Goal: Use online tool/utility

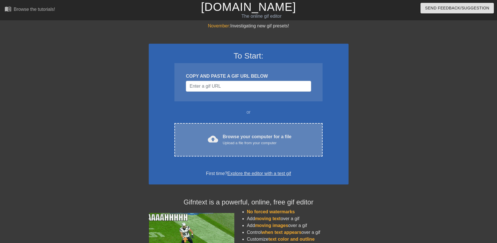
click at [221, 141] on div "cloud_upload Browse your computer for a file Upload a file from your computer" at bounding box center [248, 139] width 124 height 13
click at [274, 133] on div "Browse your computer for a file Upload a file from your computer" at bounding box center [257, 139] width 69 height 13
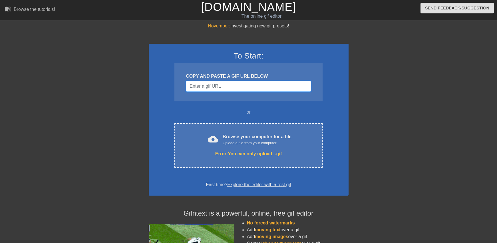
click at [239, 83] on input "Username" at bounding box center [248, 86] width 125 height 11
paste input "[URL][DOMAIN_NAME][DOMAIN_NAME]"
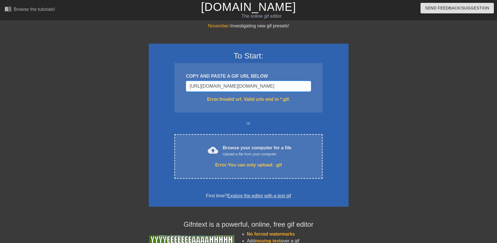
scroll to position [0, 200]
type input "[URL][DOMAIN_NAME][DOMAIN_NAME][DOMAIN_NAME]"
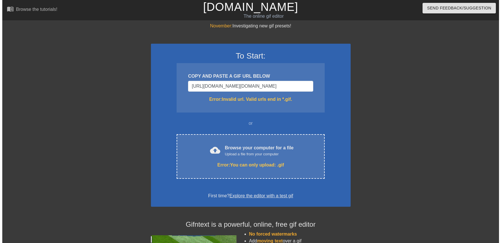
scroll to position [0, 0]
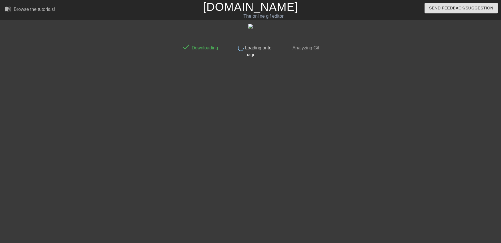
drag, startPoint x: 300, startPoint y: 42, endPoint x: 256, endPoint y: 11, distance: 53.8
click at [300, 42] on div "done Analyzing Gif" at bounding box center [301, 49] width 51 height 17
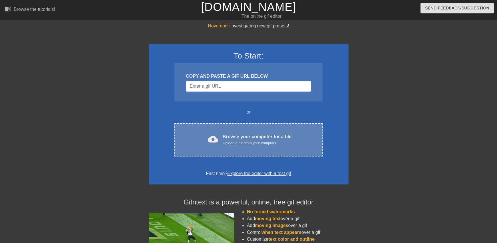
click at [242, 140] on div "Upload a file from your computer" at bounding box center [257, 143] width 69 height 6
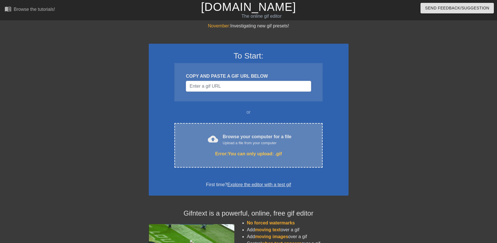
click at [246, 126] on div "cloud_upload Browse your computer for a file Upload a file from your computer E…" at bounding box center [248, 145] width 148 height 45
click at [239, 138] on div "Browse your computer for a file Upload a file from your computer" at bounding box center [257, 139] width 69 height 13
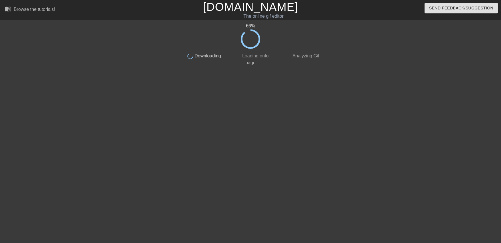
click at [370, 133] on div at bounding box center [372, 108] width 86 height 171
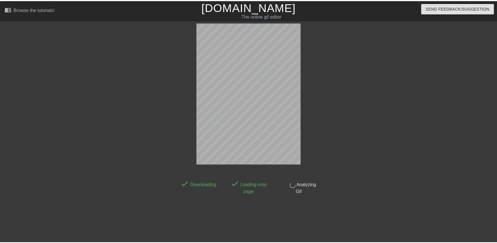
scroll to position [11, 0]
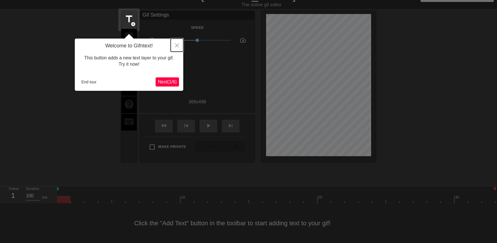
click at [173, 46] on button "Close" at bounding box center [177, 45] width 13 height 13
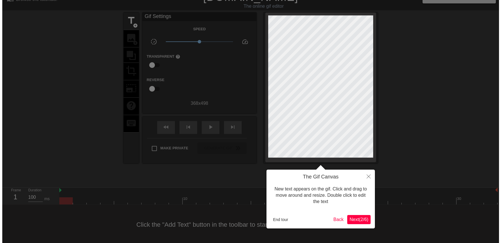
scroll to position [0, 0]
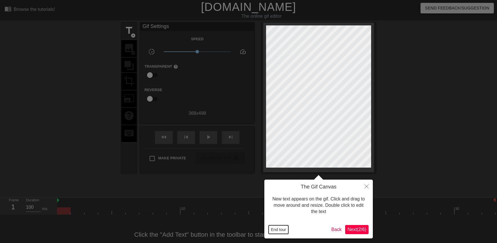
click at [284, 226] on button "End tour" at bounding box center [279, 229] width 20 height 9
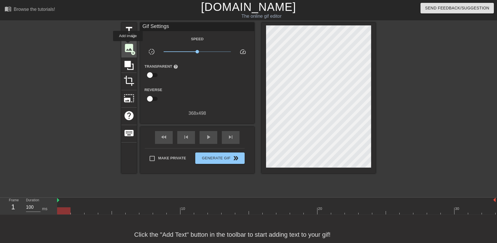
click at [128, 45] on span "image" at bounding box center [129, 48] width 11 height 11
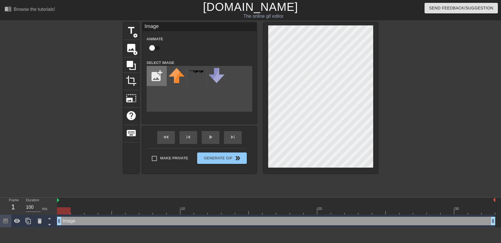
click at [153, 77] on input "file" at bounding box center [156, 75] width 19 height 19
type input "C:\fakepath\jun.jpg"
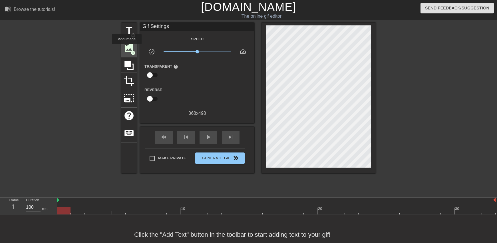
click at [127, 48] on span "image" at bounding box center [129, 48] width 11 height 11
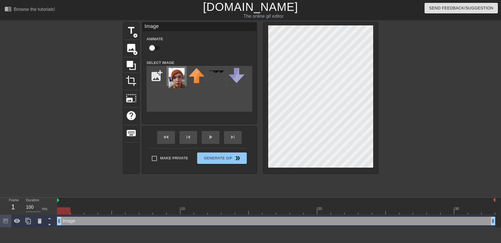
click at [175, 79] on img at bounding box center [177, 78] width 16 height 20
click at [146, 193] on div "title add_circle image add_circle crop photo_size_select_large help keyboard Im…" at bounding box center [251, 108] width 254 height 171
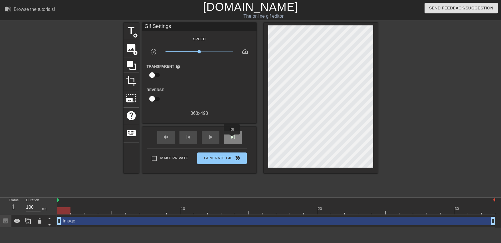
click at [232, 138] on span "skip_next" at bounding box center [232, 137] width 7 height 7
click at [184, 139] on div "skip_previous" at bounding box center [189, 137] width 18 height 13
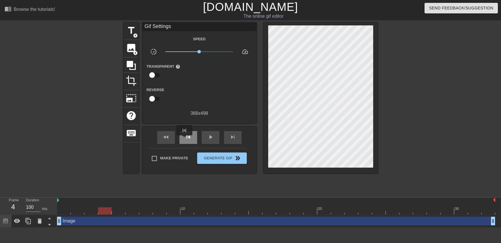
click at [184, 139] on div "skip_previous" at bounding box center [189, 137] width 18 height 13
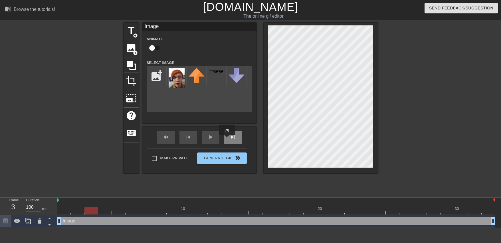
click at [227, 139] on div "skip_next" at bounding box center [233, 137] width 18 height 13
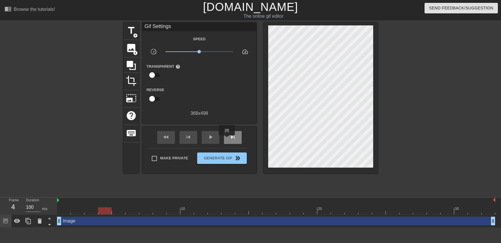
click at [227, 139] on div "skip_next" at bounding box center [233, 137] width 18 height 13
click at [163, 139] on span "fast_rewind" at bounding box center [166, 137] width 7 height 7
click at [97, 218] on div "Image drag_handle drag_handle" at bounding box center [276, 221] width 438 height 9
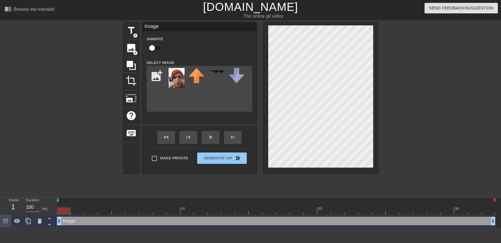
click at [149, 45] on input "checkbox" at bounding box center [152, 48] width 33 height 11
checkbox input "true"
click at [78, 211] on div at bounding box center [276, 210] width 438 height 7
click at [88, 211] on div at bounding box center [276, 210] width 438 height 7
click at [100, 213] on div at bounding box center [276, 210] width 438 height 7
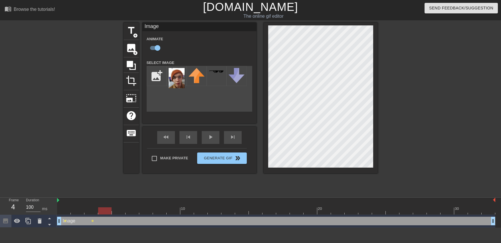
click at [115, 212] on div at bounding box center [276, 210] width 438 height 7
click at [132, 211] on div at bounding box center [276, 210] width 438 height 7
drag, startPoint x: 148, startPoint y: 209, endPoint x: 146, endPoint y: 212, distance: 3.3
click at [148, 210] on div at bounding box center [276, 210] width 438 height 7
click at [394, 185] on div at bounding box center [428, 108] width 86 height 171
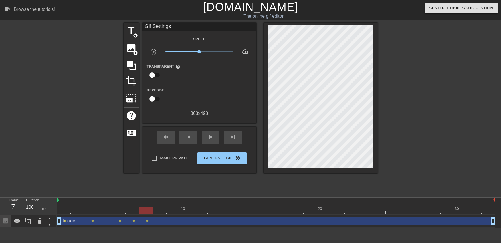
click at [161, 212] on div at bounding box center [276, 210] width 438 height 7
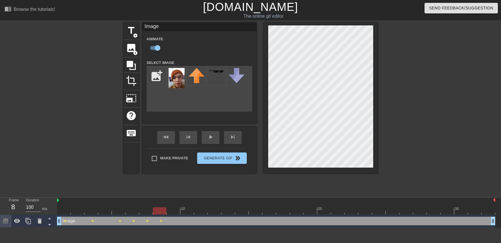
click at [178, 206] on div at bounding box center [174, 206] width 14 height 7
click at [190, 206] on div "10" at bounding box center [187, 206] width 14 height 7
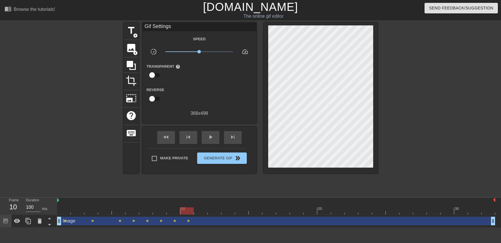
click at [203, 209] on div at bounding box center [276, 210] width 438 height 7
click at [64, 210] on div at bounding box center [276, 210] width 438 height 7
click at [215, 137] on div "play_arrow" at bounding box center [211, 137] width 18 height 13
click at [214, 139] on span "pause" at bounding box center [210, 137] width 7 height 7
click at [215, 211] on div at bounding box center [276, 210] width 438 height 7
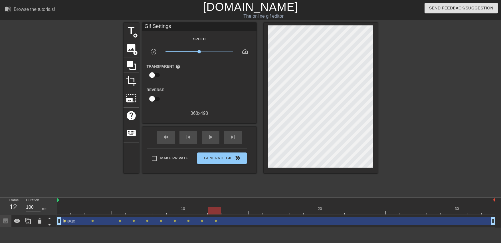
click at [231, 209] on div at bounding box center [276, 210] width 438 height 7
click at [243, 209] on div at bounding box center [276, 210] width 438 height 7
click at [252, 209] on div at bounding box center [276, 210] width 438 height 7
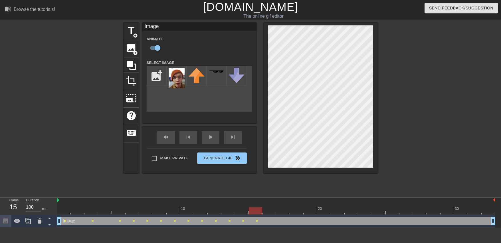
click at [292, 191] on div "title add_circle image add_circle crop photo_size_select_large help keyboard Im…" at bounding box center [251, 108] width 254 height 171
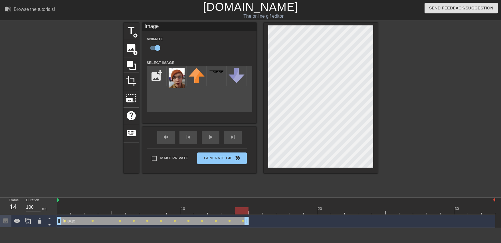
drag, startPoint x: 494, startPoint y: 219, endPoint x: 252, endPoint y: 221, distance: 242.6
click at [252, 221] on div "Image drag_handle drag_handle lens lens lens lens lens lens lens lens lens lens…" at bounding box center [276, 221] width 438 height 9
click at [251, 205] on div at bounding box center [256, 206] width 14 height 7
click at [67, 210] on div at bounding box center [276, 210] width 438 height 7
click at [215, 136] on div "play_arrow" at bounding box center [211, 137] width 18 height 13
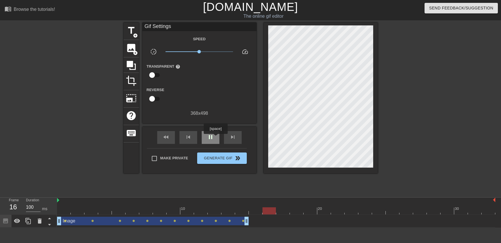
click at [215, 138] on div "pause" at bounding box center [211, 137] width 18 height 13
click at [62, 214] on div at bounding box center [276, 210] width 438 height 7
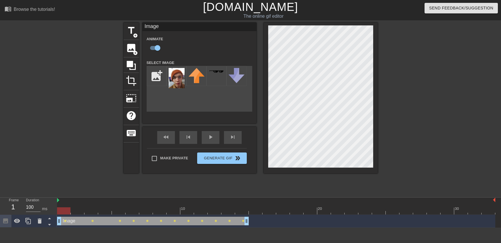
click at [77, 211] on div at bounding box center [276, 210] width 438 height 7
click at [89, 211] on div at bounding box center [276, 210] width 438 height 7
click at [108, 212] on div at bounding box center [276, 210] width 438 height 7
click at [120, 209] on div at bounding box center [276, 210] width 438 height 7
drag, startPoint x: 67, startPoint y: 210, endPoint x: 94, endPoint y: 199, distance: 29.2
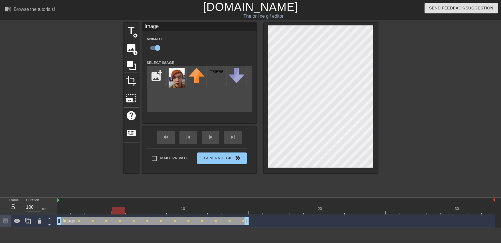
click at [67, 210] on div at bounding box center [276, 210] width 438 height 7
click at [206, 139] on div "play_arrow" at bounding box center [211, 137] width 18 height 13
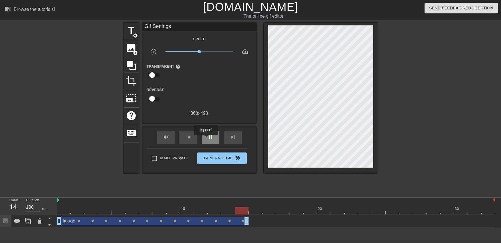
click at [206, 139] on div "pause" at bounding box center [211, 137] width 18 height 13
click at [132, 50] on span "image" at bounding box center [131, 48] width 11 height 11
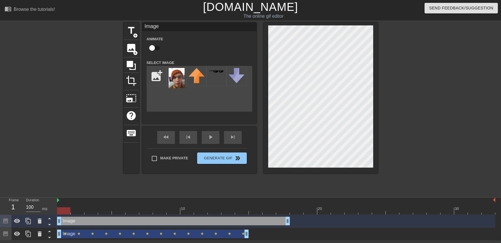
drag, startPoint x: 293, startPoint y: 223, endPoint x: 74, endPoint y: 231, distance: 218.7
click at [74, 231] on div "Image drag_handle drag_handle Image drag_handle drag_handle lens lens lens lens…" at bounding box center [279, 228] width 444 height 26
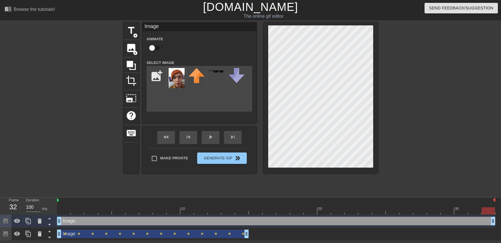
drag, startPoint x: 287, startPoint y: 223, endPoint x: 508, endPoint y: 211, distance: 221.8
click at [497, 211] on html "menu_book Browse the tutorials! Gifntext.com The online gif editor Send Feedbac…" at bounding box center [250, 120] width 501 height 240
click at [164, 76] on input "file" at bounding box center [156, 75] width 19 height 19
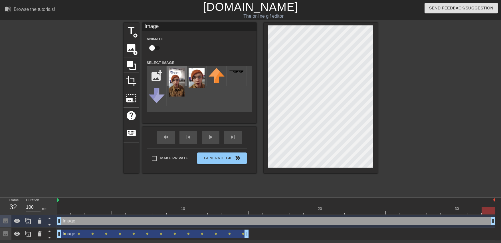
click at [181, 82] on img at bounding box center [177, 82] width 16 height 29
click at [154, 72] on input "file" at bounding box center [156, 75] width 19 height 19
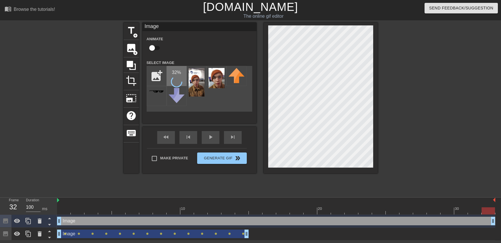
click at [181, 77] on div "32 %" at bounding box center [177, 76] width 20 height 20
click at [180, 75] on img at bounding box center [177, 76] width 16 height 17
click at [154, 77] on input "file" at bounding box center [156, 75] width 19 height 19
type input "C:\fakepath\2ffe77c9-99a3-4cb7-88ab-31b135f56905.jpg"
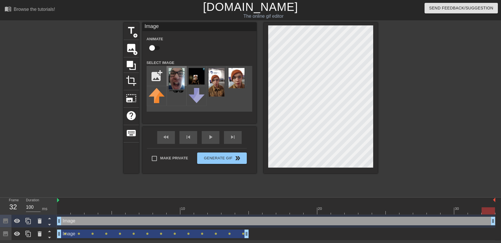
click at [176, 78] on img at bounding box center [177, 78] width 16 height 21
click at [66, 213] on div at bounding box center [276, 210] width 438 height 7
click at [156, 47] on input "checkbox" at bounding box center [152, 48] width 33 height 11
checkbox input "true"
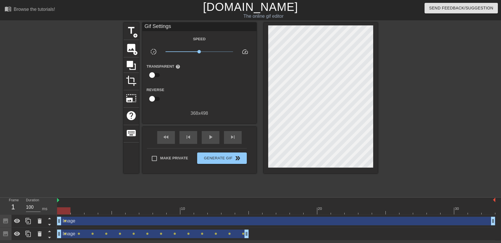
click at [383, 87] on div "title add_circle image add_circle crop photo_size_select_large help keyboard Gi…" at bounding box center [250, 108] width 501 height 171
click at [80, 211] on div at bounding box center [276, 210] width 438 height 7
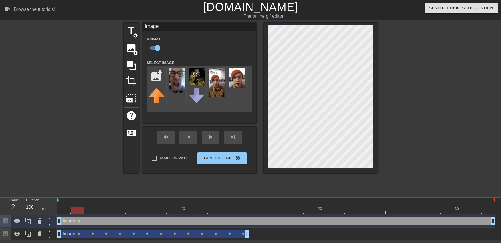
click at [419, 97] on div at bounding box center [428, 108] width 86 height 171
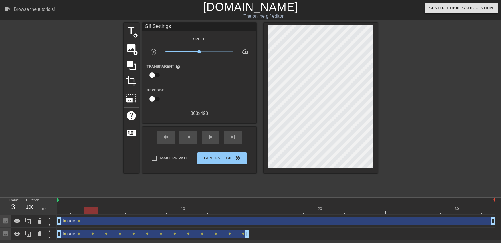
click at [92, 210] on div at bounding box center [276, 210] width 438 height 7
click at [105, 210] on div at bounding box center [276, 210] width 438 height 7
click at [120, 211] on div at bounding box center [276, 210] width 438 height 7
click at [136, 211] on div at bounding box center [276, 210] width 438 height 7
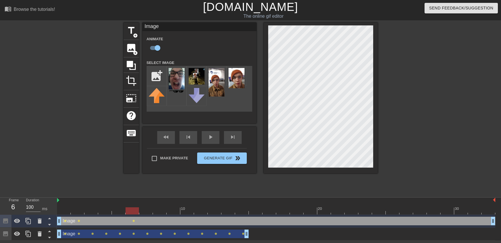
click at [459, 107] on div at bounding box center [428, 108] width 86 height 171
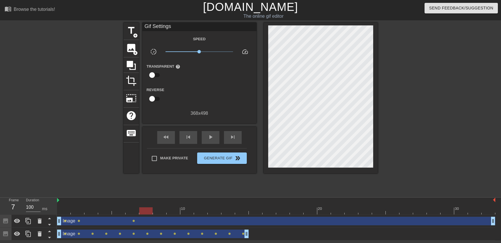
click at [148, 212] on div at bounding box center [276, 210] width 438 height 7
click at [161, 211] on div at bounding box center [276, 210] width 438 height 7
click at [173, 211] on div at bounding box center [276, 210] width 438 height 7
click at [190, 210] on div at bounding box center [276, 210] width 438 height 7
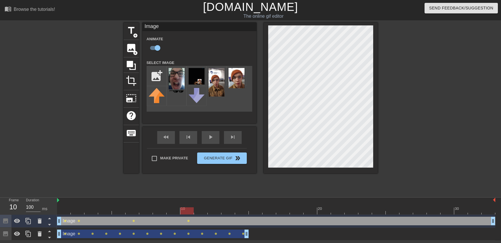
click at [406, 88] on div at bounding box center [428, 108] width 86 height 171
click at [474, 156] on div "title add_circle image add_circle crop photo_size_select_large help keyboard Im…" at bounding box center [250, 108] width 501 height 171
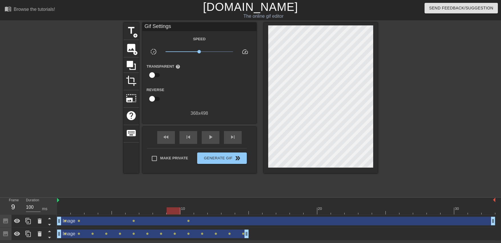
click at [174, 211] on div at bounding box center [276, 210] width 438 height 7
click at [411, 102] on div at bounding box center [428, 108] width 86 height 171
click at [200, 211] on div at bounding box center [276, 210] width 438 height 7
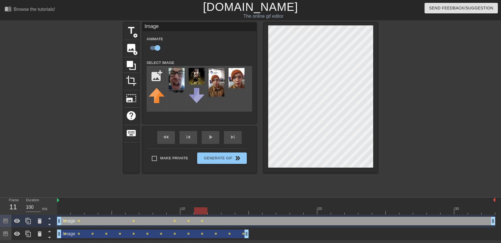
click at [213, 209] on div at bounding box center [276, 210] width 438 height 7
click at [226, 213] on div at bounding box center [276, 210] width 438 height 7
click at [473, 136] on div "title add_circle image add_circle crop photo_size_select_large help keyboard Im…" at bounding box center [250, 108] width 501 height 171
click at [215, 211] on div at bounding box center [276, 210] width 438 height 7
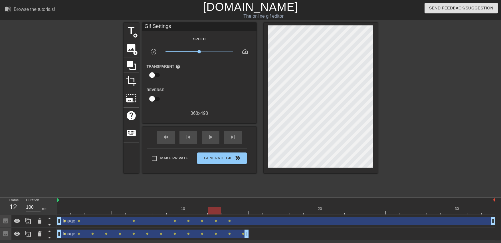
click at [459, 122] on div at bounding box center [428, 108] width 86 height 171
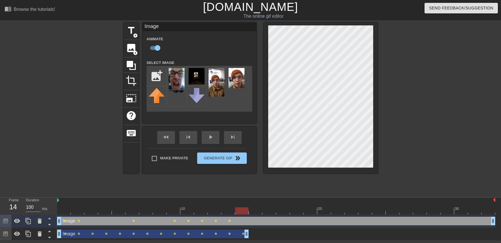
click at [241, 206] on div at bounding box center [242, 206] width 14 height 7
click at [353, 169] on div at bounding box center [321, 98] width 114 height 151
click at [263, 205] on div at bounding box center [270, 206] width 14 height 7
click at [255, 208] on div at bounding box center [276, 210] width 438 height 7
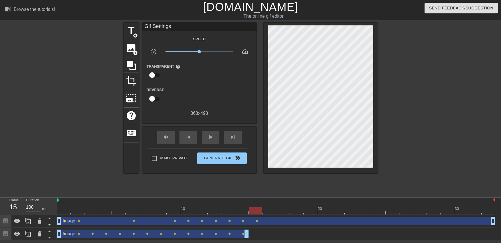
click at [264, 213] on div at bounding box center [276, 210] width 438 height 7
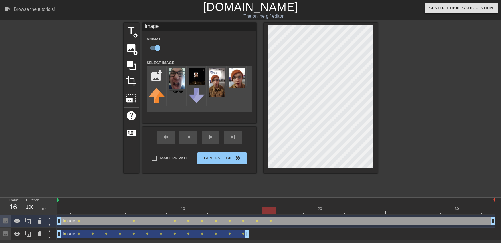
click at [299, 198] on div at bounding box center [276, 200] width 438 height 6
click at [285, 210] on div at bounding box center [276, 210] width 438 height 7
click at [385, 117] on div at bounding box center [428, 108] width 86 height 171
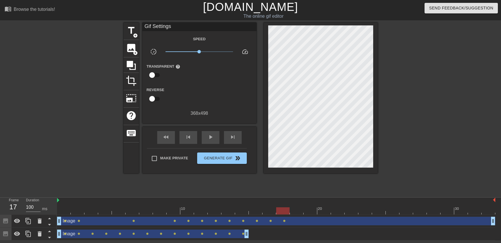
click at [296, 211] on div at bounding box center [276, 210] width 438 height 7
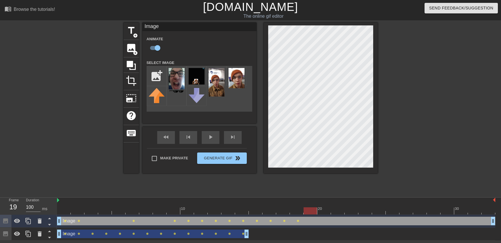
click at [313, 206] on div at bounding box center [311, 206] width 14 height 7
click at [325, 207] on div "20" at bounding box center [324, 206] width 14 height 7
click at [414, 150] on div at bounding box center [428, 108] width 86 height 171
click at [312, 214] on div at bounding box center [276, 210] width 438 height 7
click at [325, 213] on div at bounding box center [276, 210] width 438 height 7
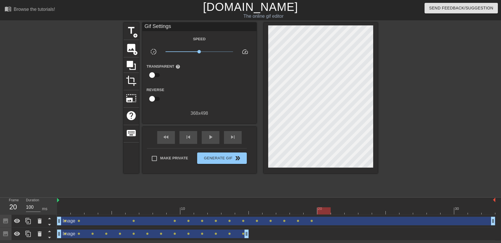
click at [365, 175] on div "title add_circle image add_circle crop photo_size_select_large help keyboard Gi…" at bounding box center [251, 108] width 254 height 171
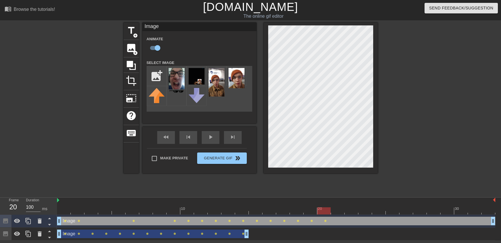
click at [340, 211] on div at bounding box center [276, 210] width 438 height 7
click at [381, 107] on div "title add_circle image add_circle crop photo_size_select_large help keyboard Im…" at bounding box center [250, 108] width 501 height 171
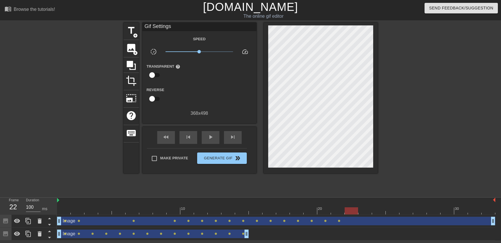
click at [350, 207] on div at bounding box center [352, 206] width 14 height 7
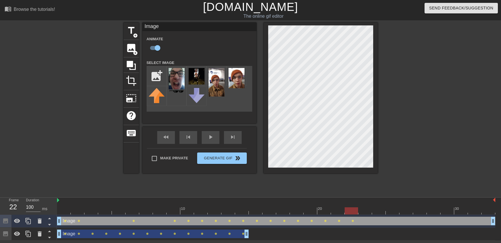
click at [431, 147] on div at bounding box center [428, 108] width 86 height 171
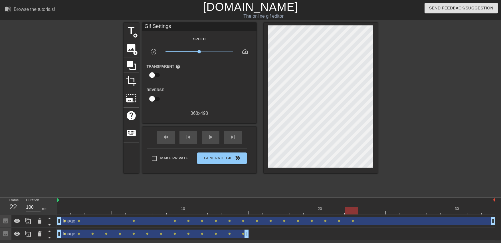
click at [363, 209] on div at bounding box center [276, 210] width 438 height 7
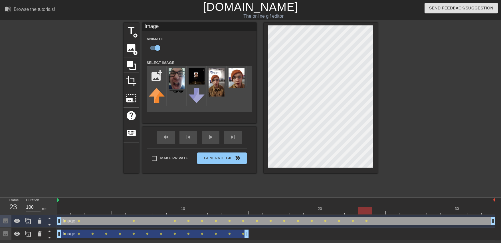
click at [406, 92] on div at bounding box center [428, 108] width 86 height 171
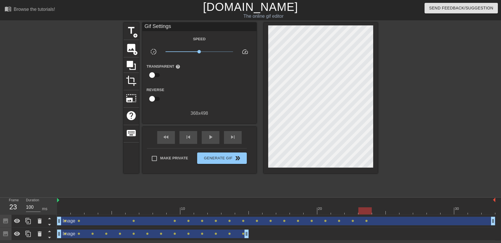
click at [379, 208] on div at bounding box center [276, 210] width 438 height 7
click at [391, 209] on div at bounding box center [276, 210] width 438 height 7
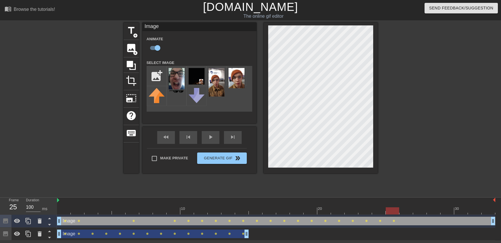
drag, startPoint x: 447, startPoint y: 140, endPoint x: 440, endPoint y: 149, distance: 10.6
click at [447, 140] on div at bounding box center [428, 108] width 86 height 171
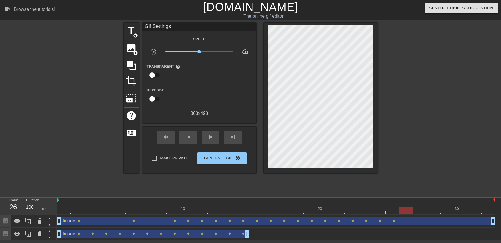
click at [402, 210] on div at bounding box center [276, 210] width 438 height 7
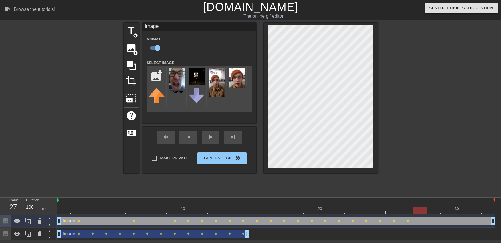
click at [422, 211] on div at bounding box center [276, 210] width 438 height 7
click at [430, 212] on div at bounding box center [276, 210] width 438 height 7
click at [447, 211] on div at bounding box center [276, 210] width 438 height 7
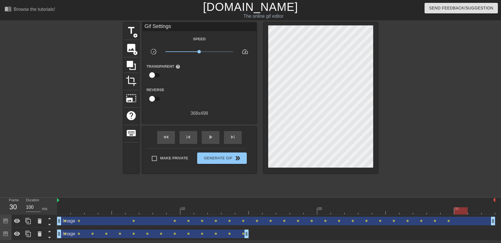
click at [461, 213] on div at bounding box center [276, 210] width 438 height 7
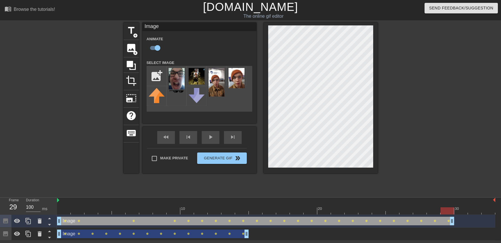
drag, startPoint x: 494, startPoint y: 219, endPoint x: 448, endPoint y: 217, distance: 45.4
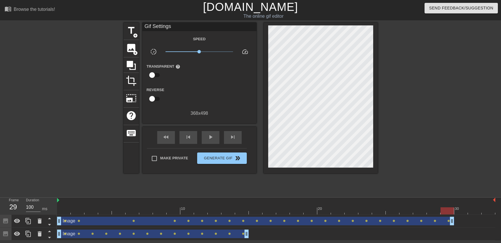
click at [464, 151] on div at bounding box center [428, 108] width 86 height 171
click at [455, 214] on div at bounding box center [276, 210] width 438 height 7
click at [67, 210] on div at bounding box center [276, 210] width 438 height 7
click at [205, 137] on div "play_arrow" at bounding box center [211, 137] width 18 height 13
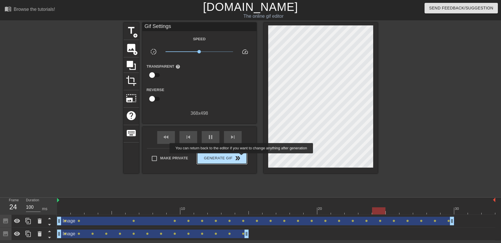
click at [242, 157] on span "Generate Gif double_arrow" at bounding box center [221, 158] width 45 height 7
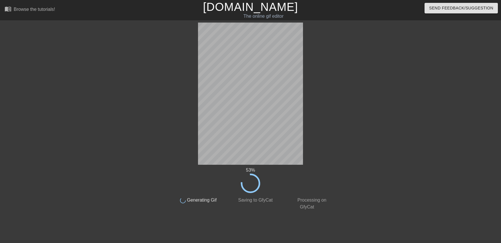
click at [355, 138] on div at bounding box center [381, 108] width 86 height 171
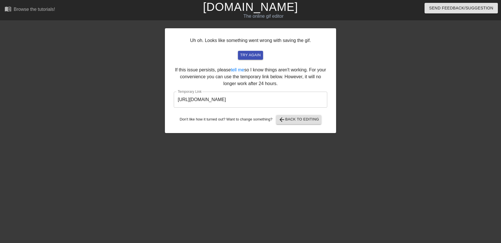
click at [256, 102] on input "https://www.gifntext.com/temp_generations/vL4lD5pl.gif" at bounding box center [251, 100] width 154 height 16
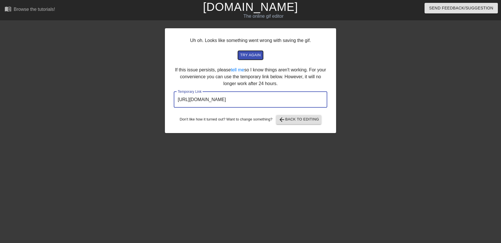
click at [247, 57] on span "try again" at bounding box center [250, 55] width 21 height 7
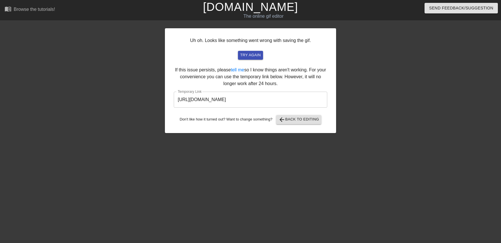
click at [406, 160] on div at bounding box center [386, 108] width 86 height 171
